Goal: Information Seeking & Learning: Learn about a topic

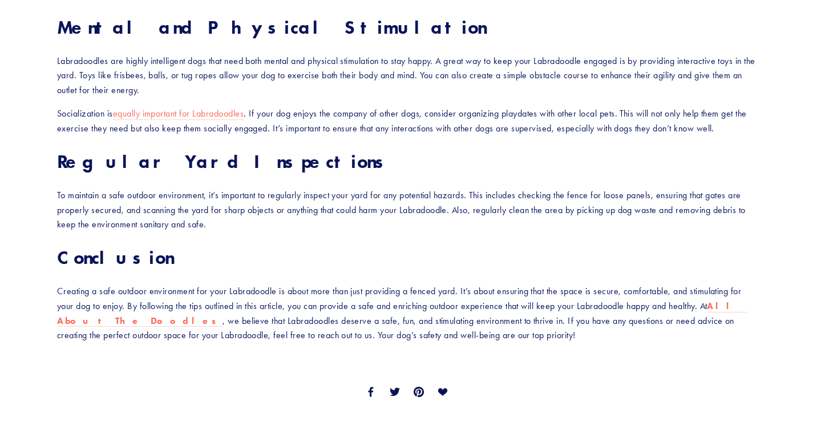
scroll to position [1755, 0]
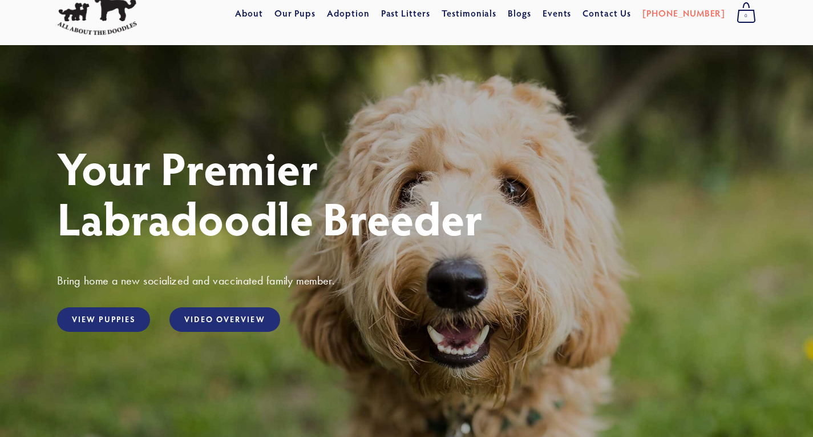
scroll to position [570, 0]
